Goal: Transaction & Acquisition: Purchase product/service

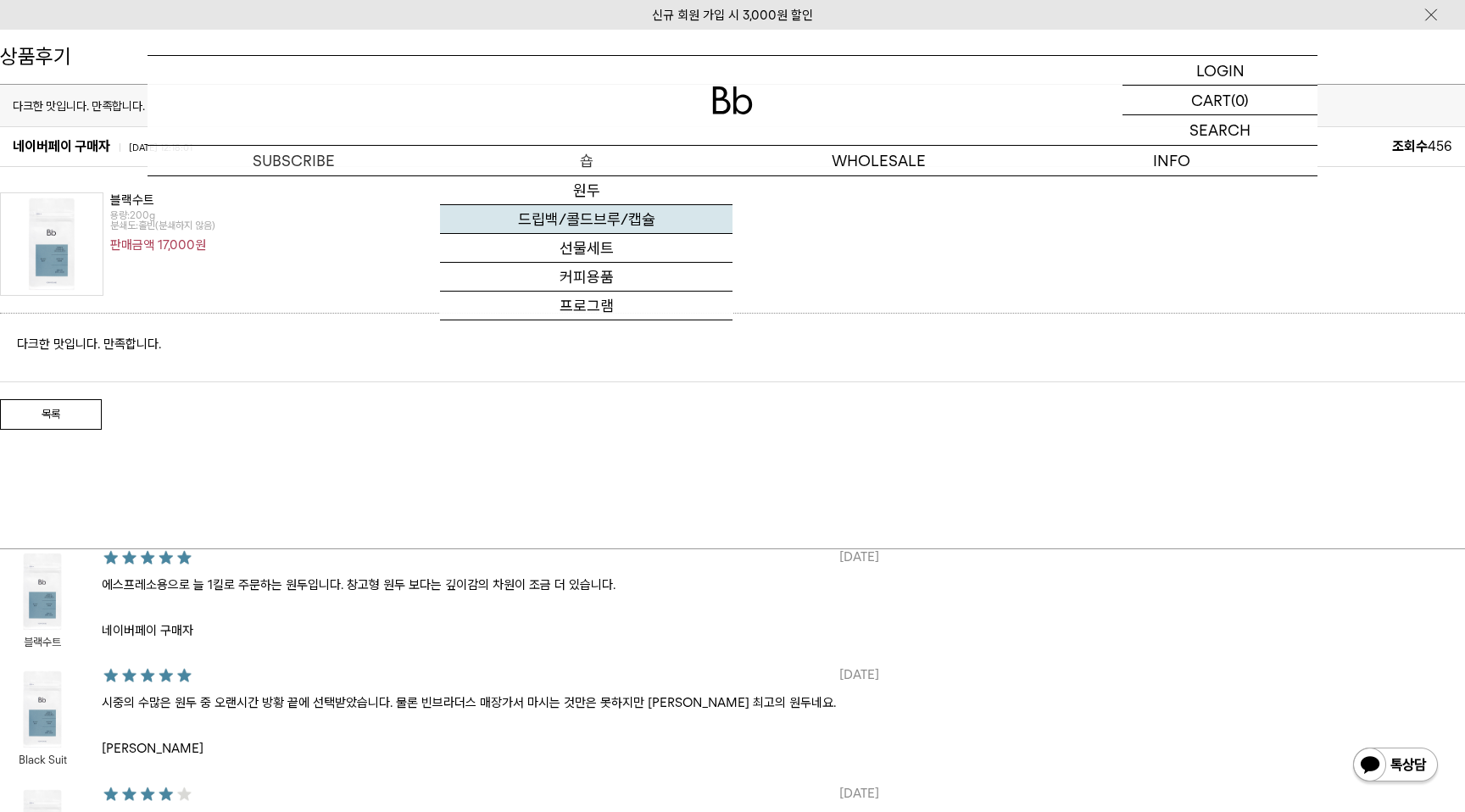
click at [602, 218] on link "드립백/콜드브루/캡슐" at bounding box center [586, 220] width 292 height 29
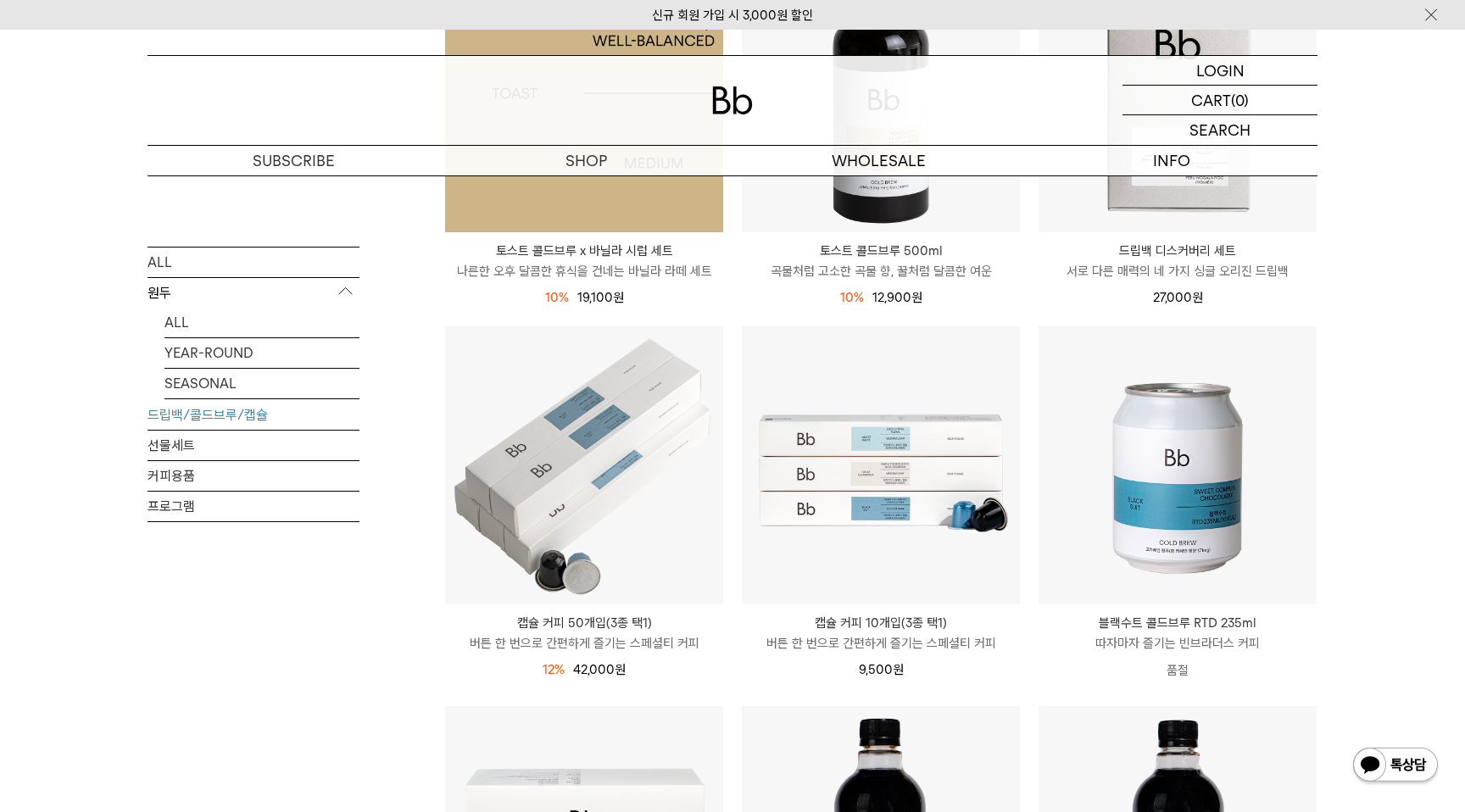
scroll to position [419, 0]
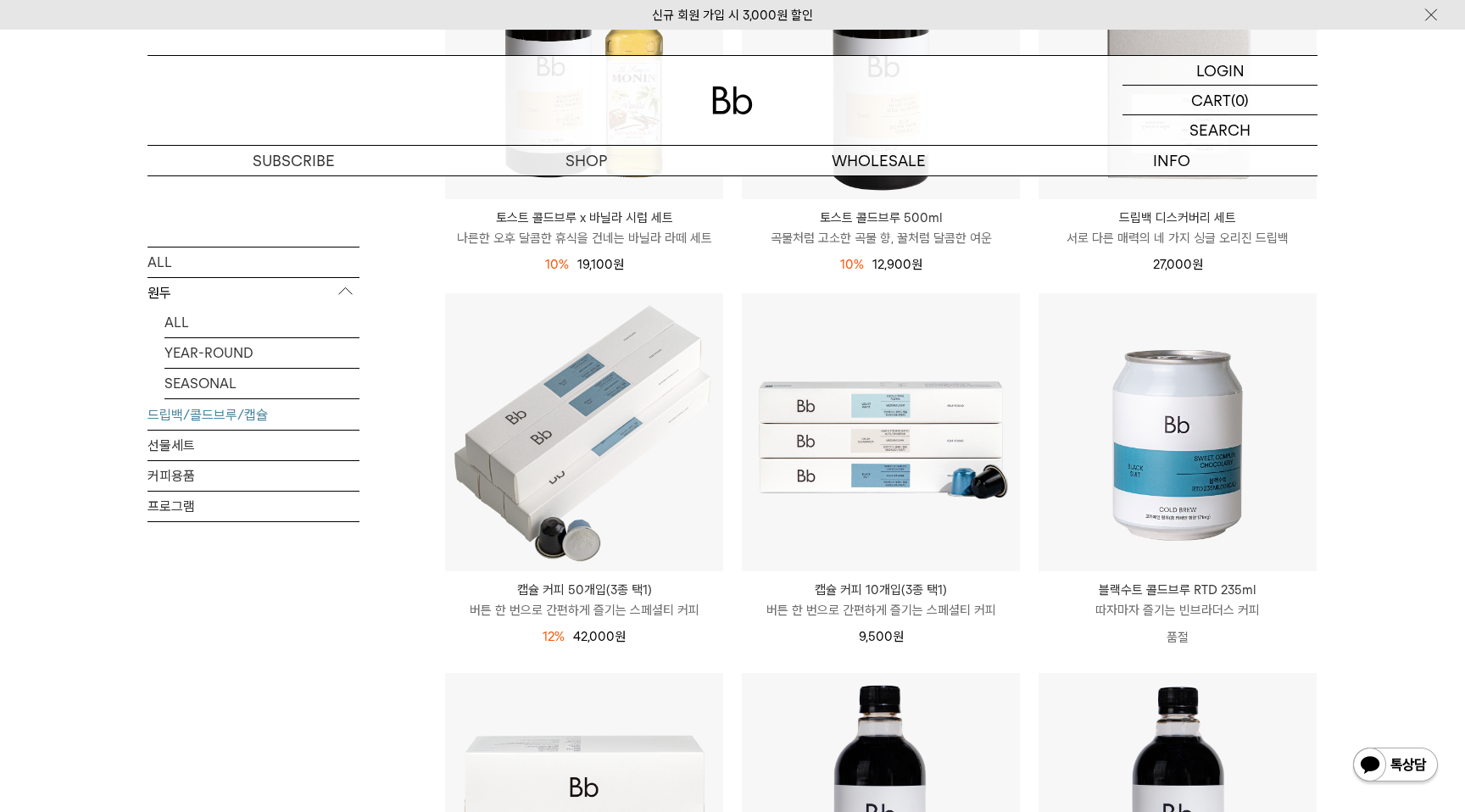
click at [1425, 458] on div "SHOP 드립백/콜드브루/캡슐 ALL 원두 ALL YEAR-ROUND SEASONAL 드립백/콜드브루/캡슐 선물세트 커피용품 프로그램 드립백/…" at bounding box center [732, 674] width 1465 height 1837
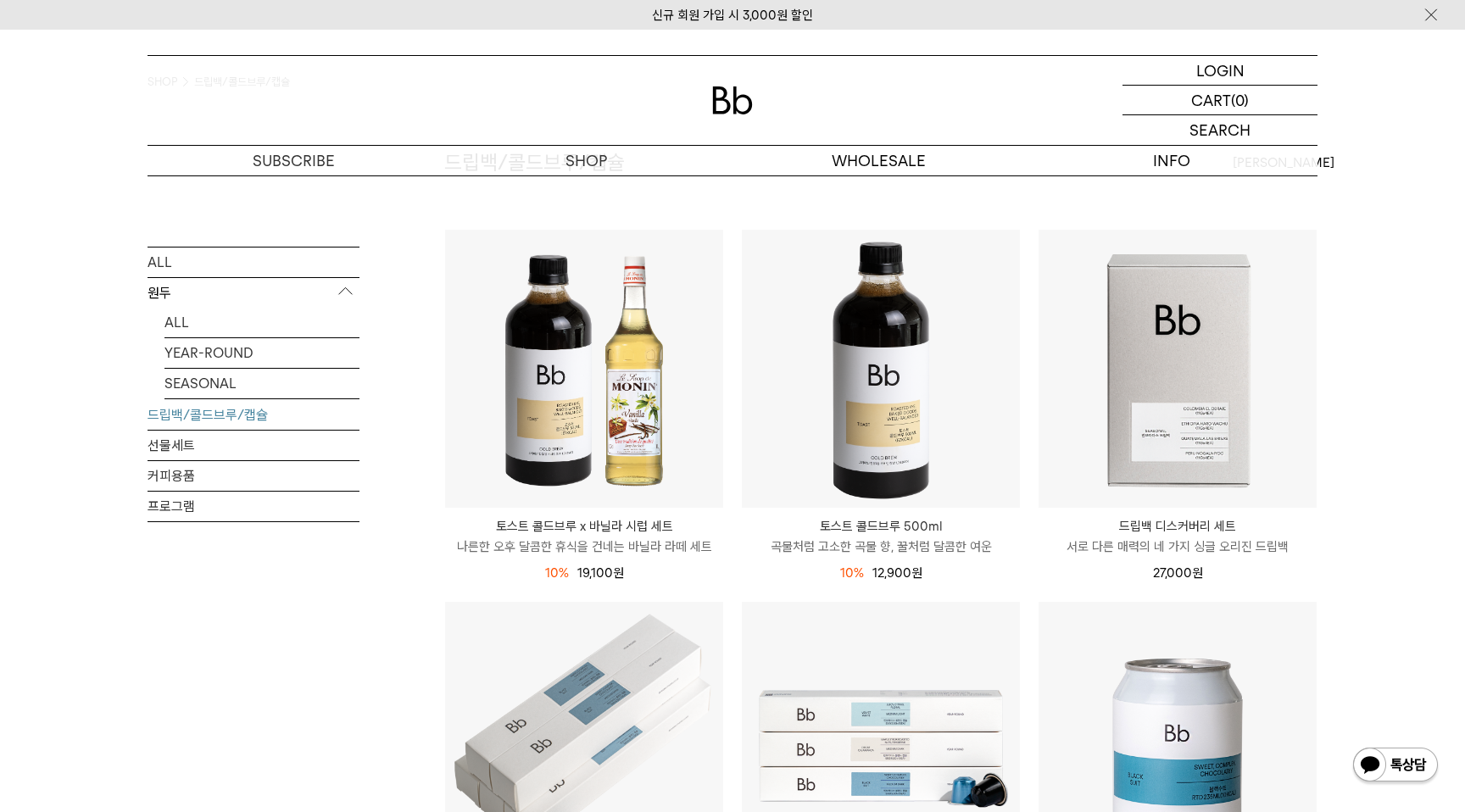
scroll to position [42, 0]
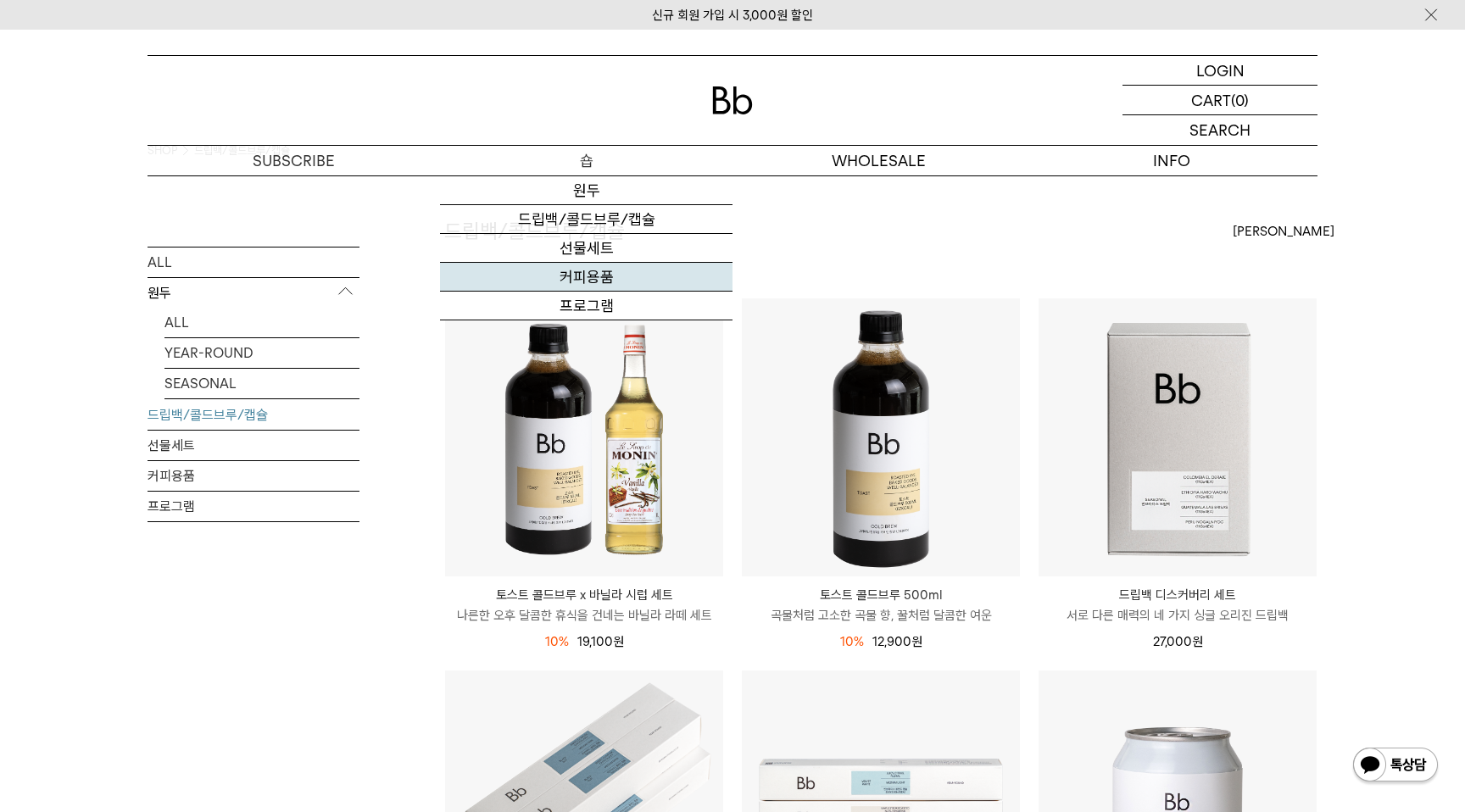
click at [579, 286] on link "커피용품" at bounding box center [586, 277] width 292 height 29
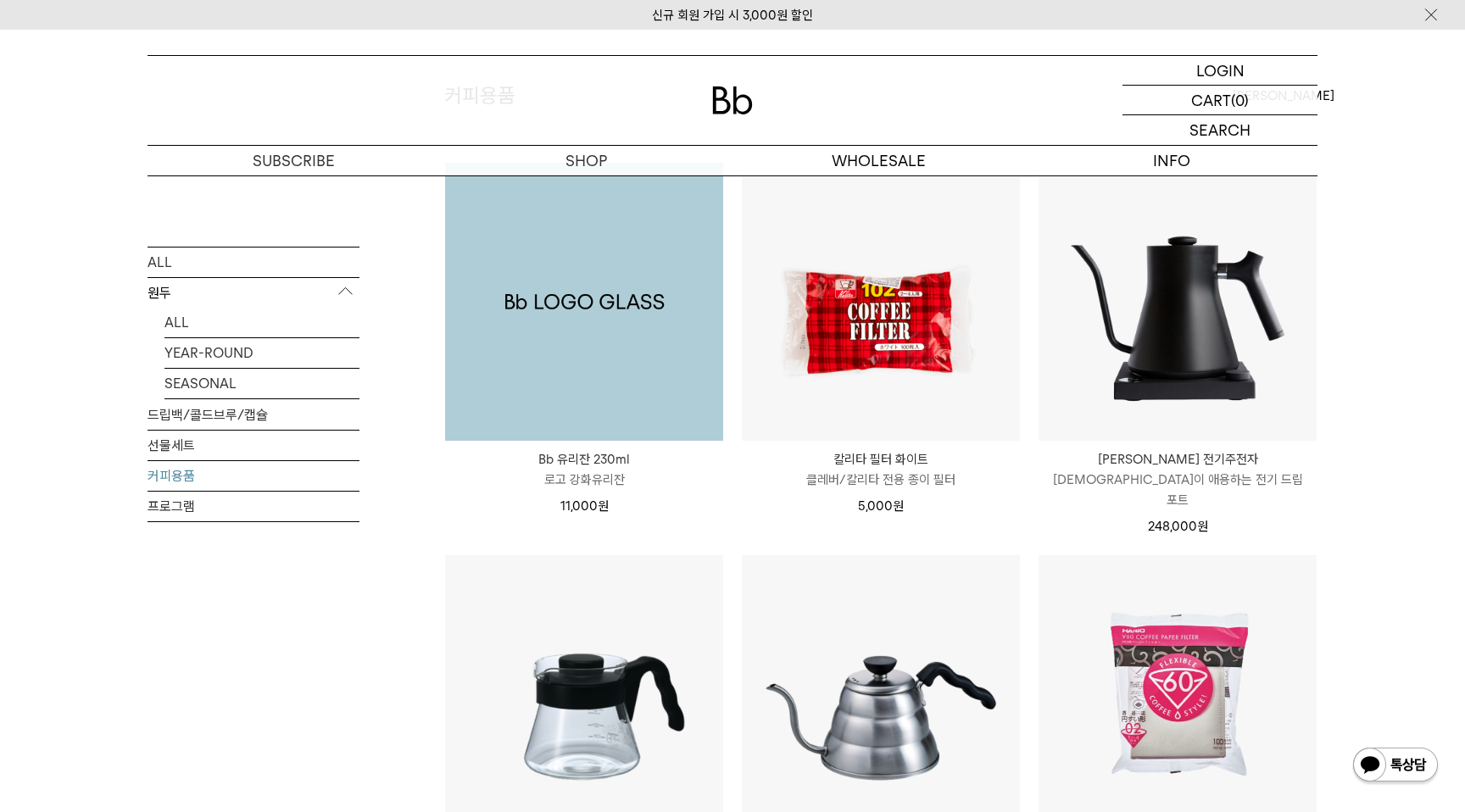
scroll to position [179, 0]
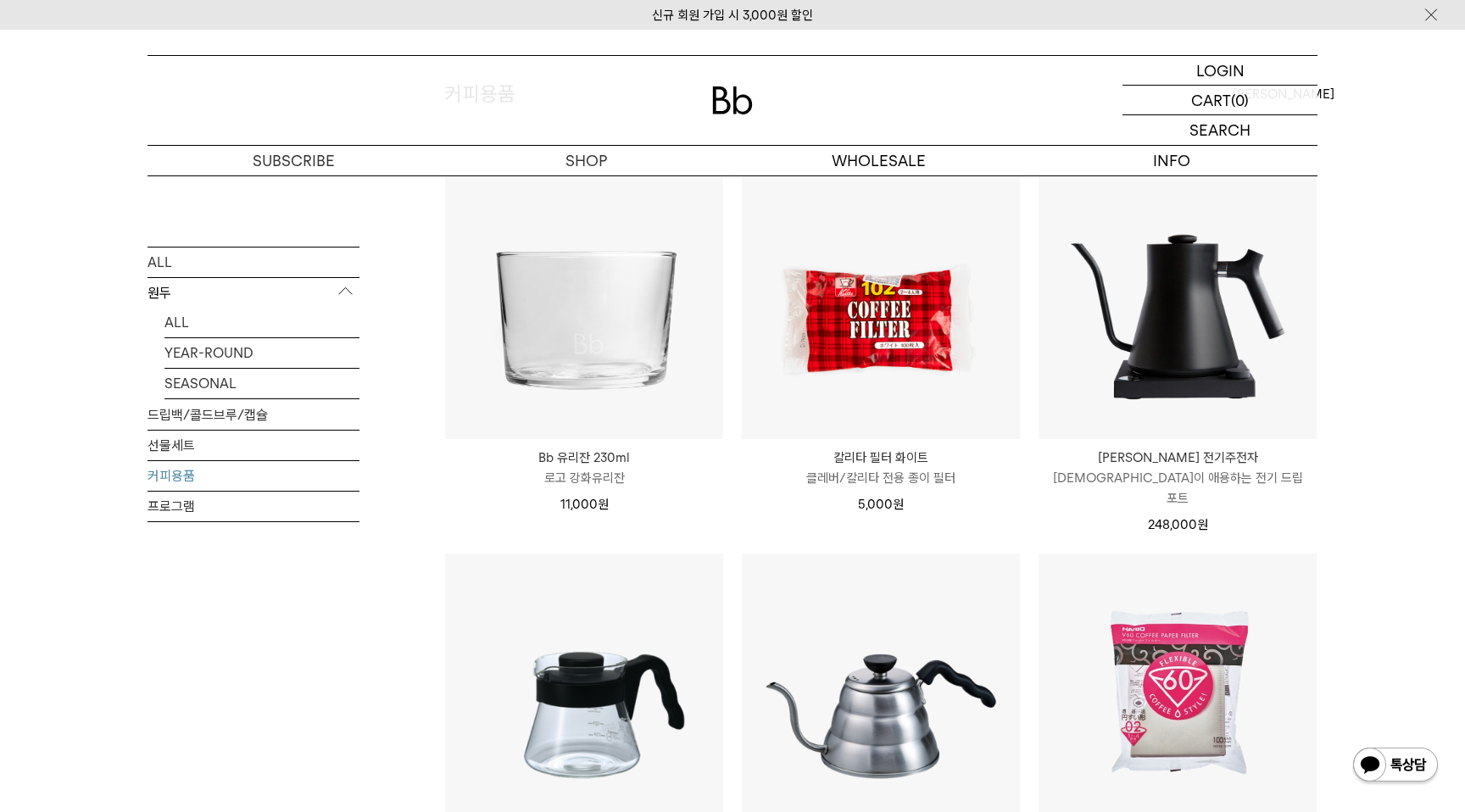
click at [1357, 508] on div "SHOP 커피용품 ALL 원두 ALL YEAR-ROUND SEASONAL 드립백/콜드브루/캡슐 선물세트 커피용품 프로그램 커피용품" at bounding box center [732, 545] width 1465 height 1098
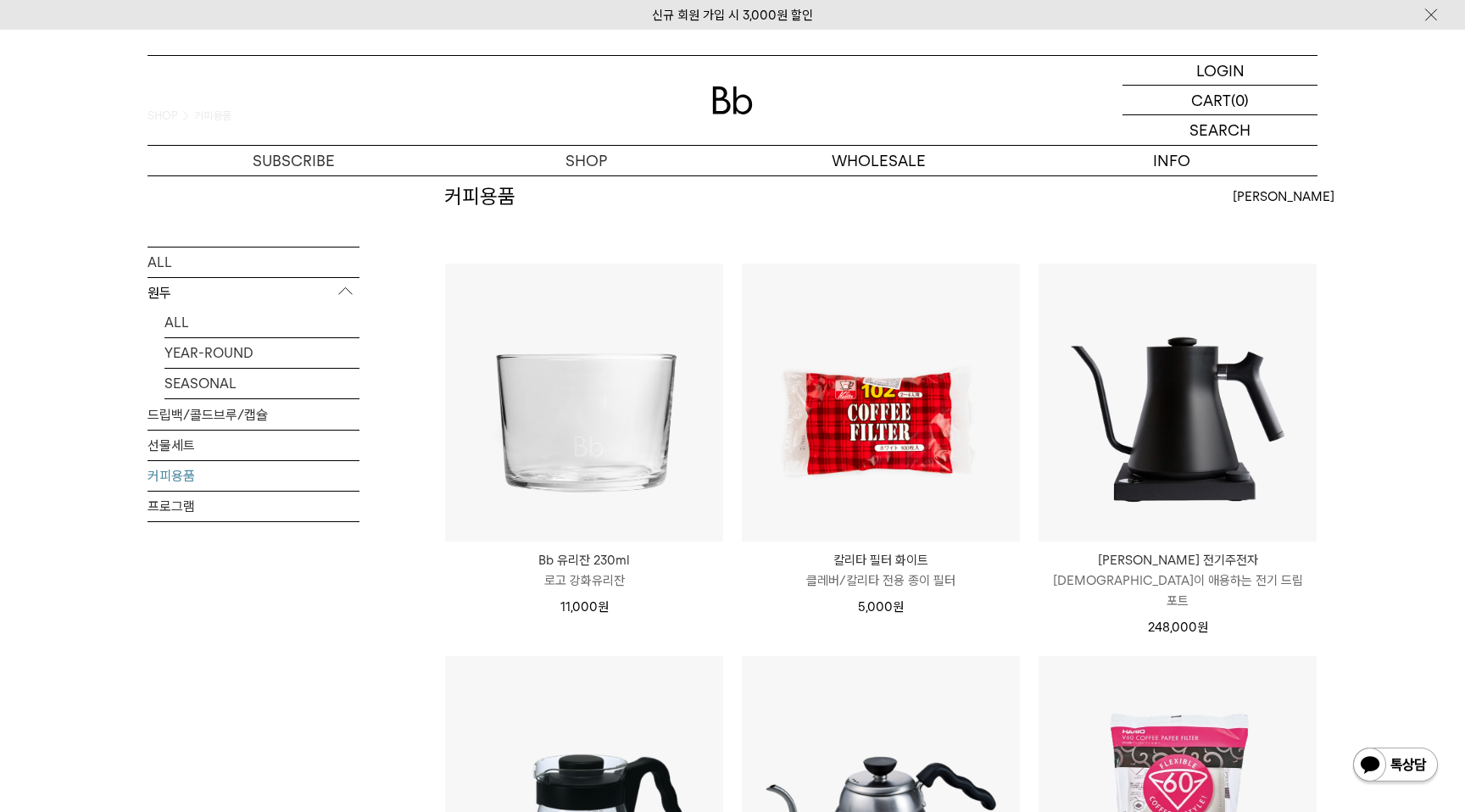
scroll to position [0, 0]
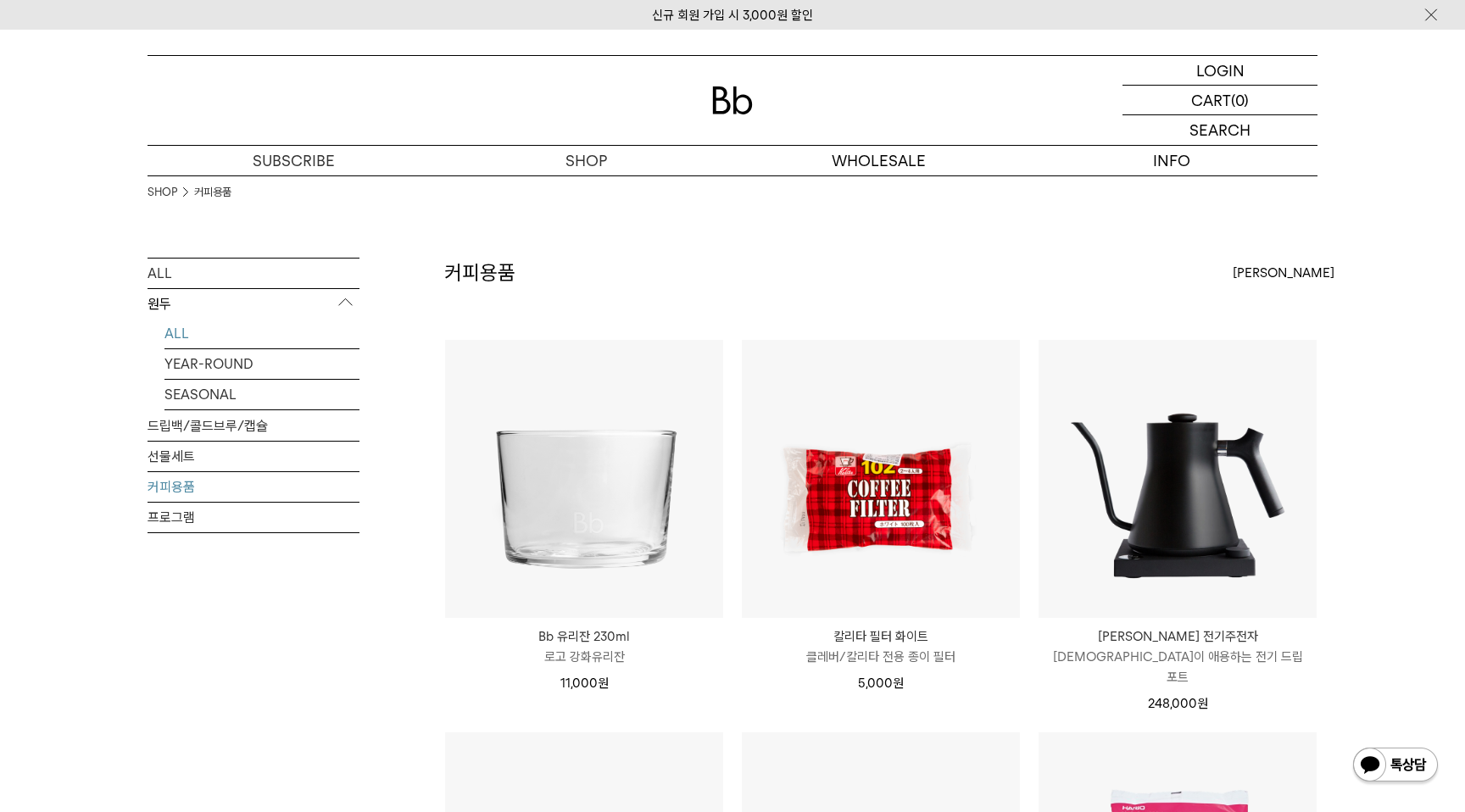
click at [259, 347] on link "ALL" at bounding box center [262, 333] width 195 height 30
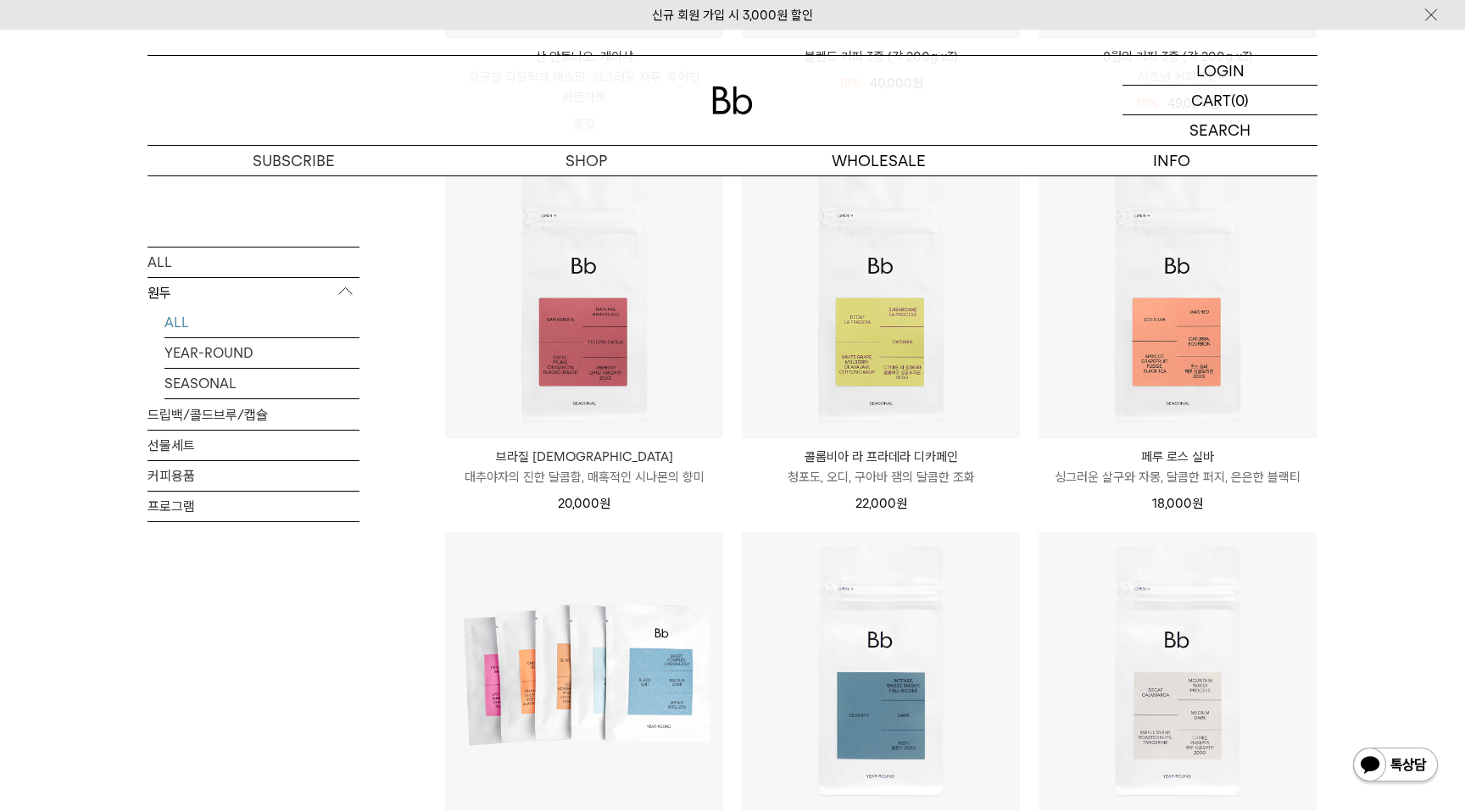
scroll to position [572, 0]
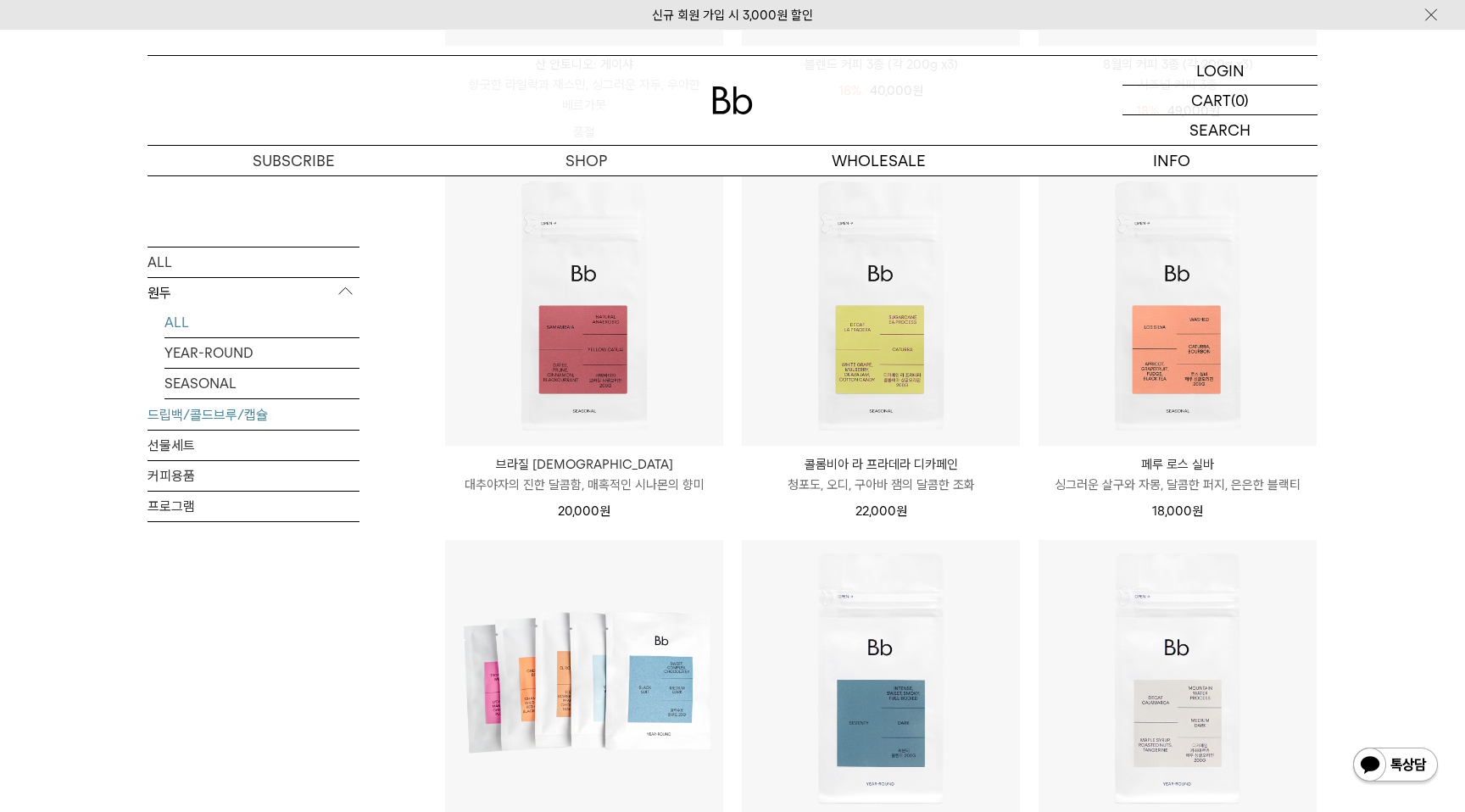
click at [225, 422] on link "드립백/콜드브루/캡슐" at bounding box center [254, 413] width 212 height 30
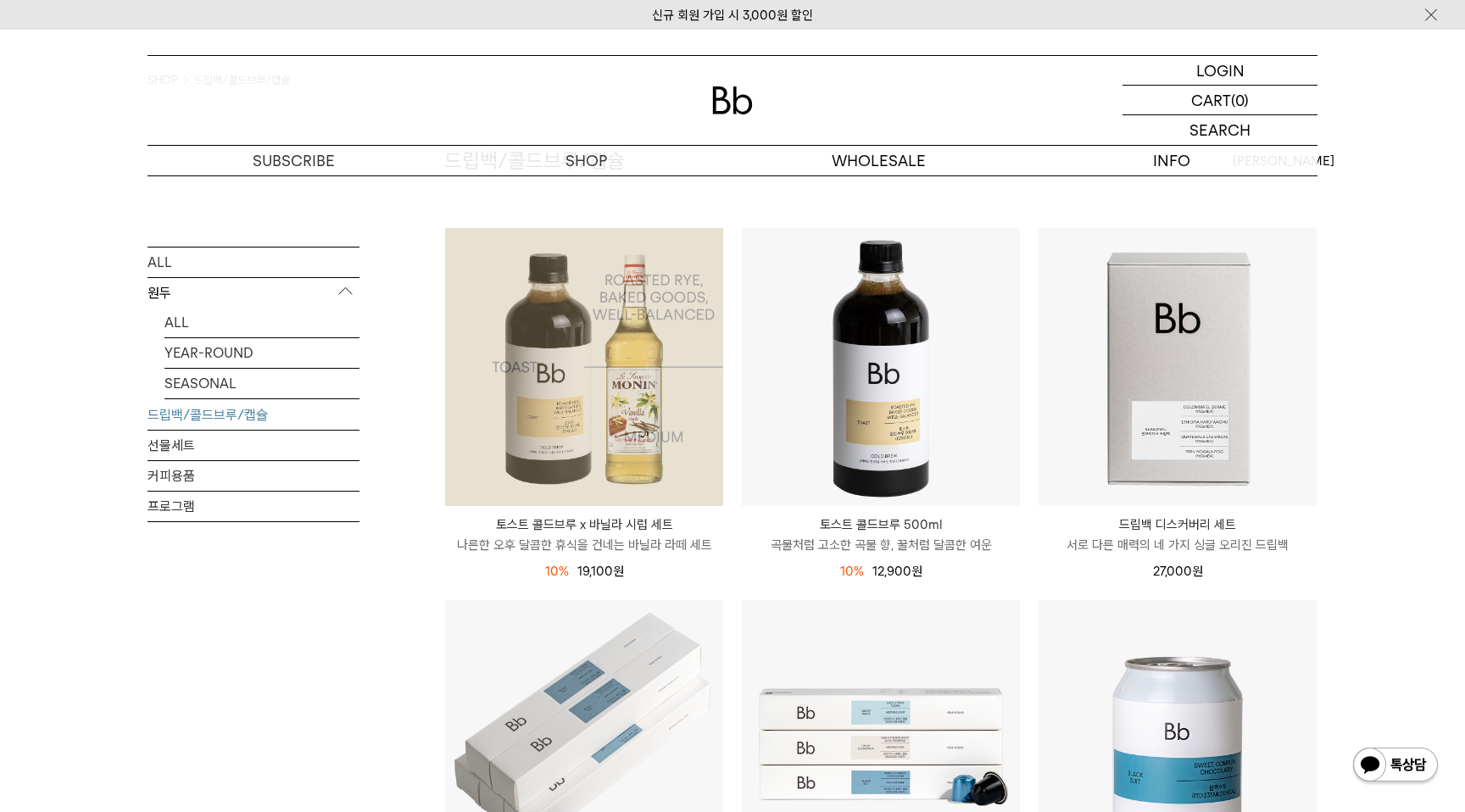
scroll to position [62, 0]
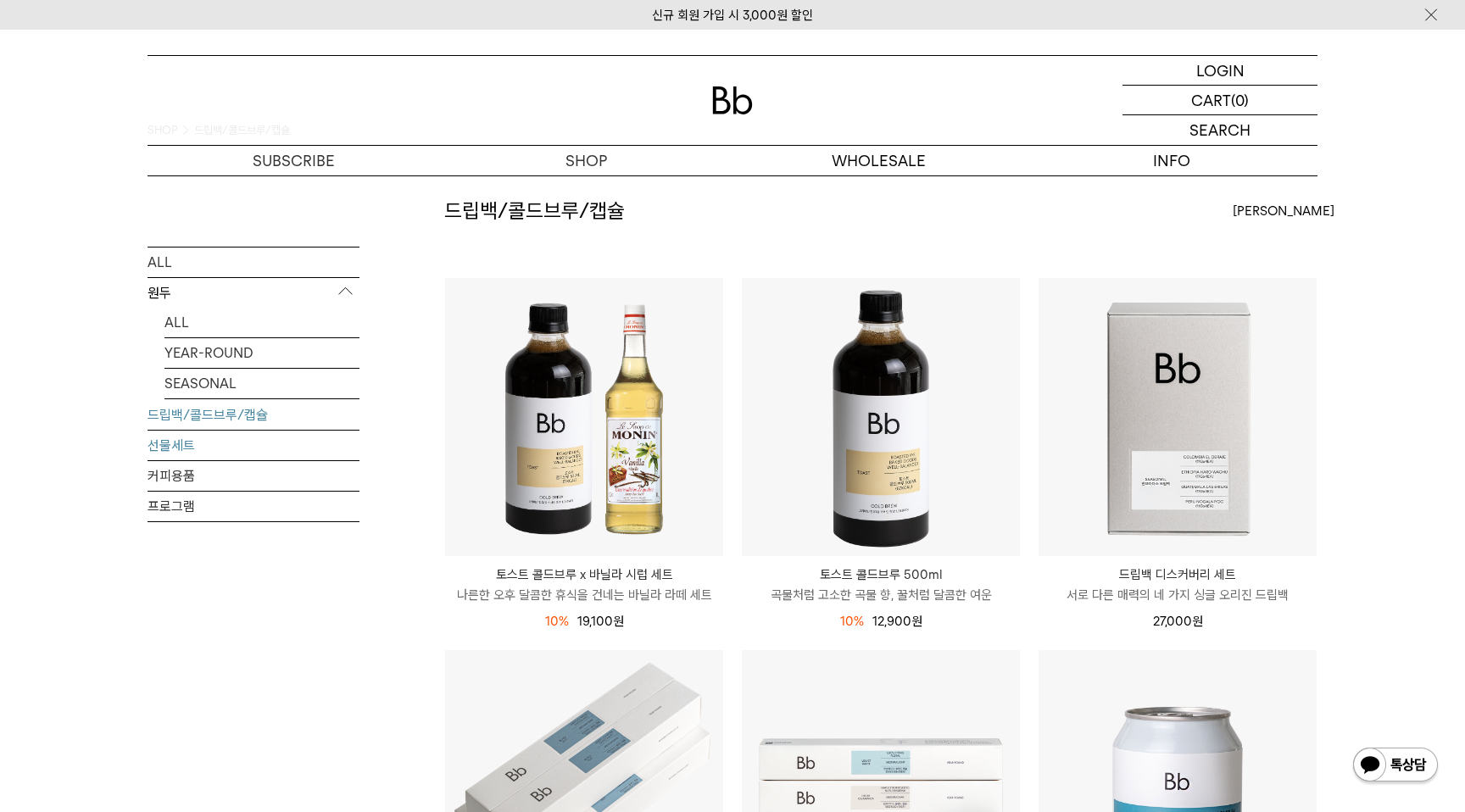
click at [246, 441] on link "선물세트" at bounding box center [254, 444] width 212 height 30
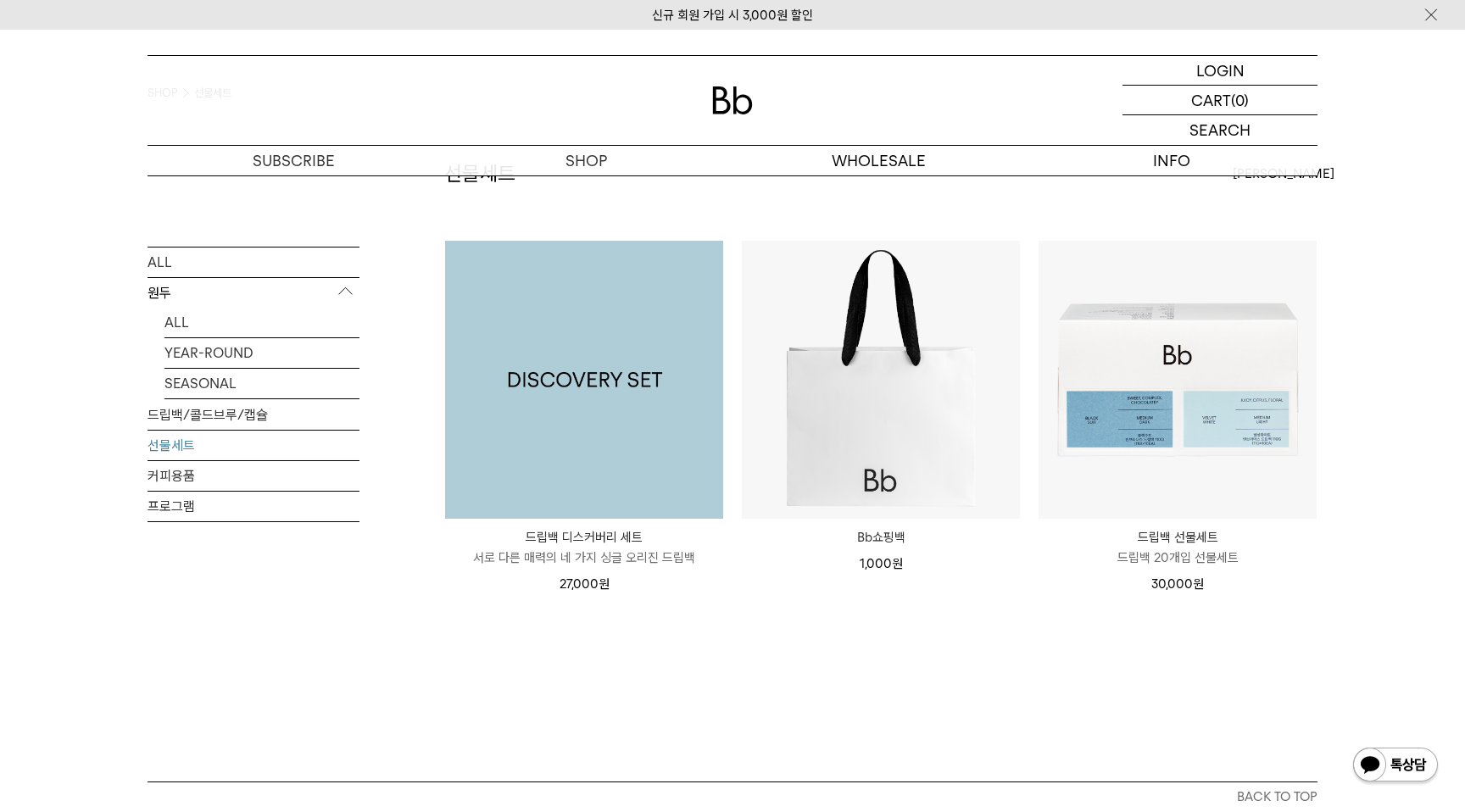
scroll to position [100, 0]
